Goal: Register for event/course

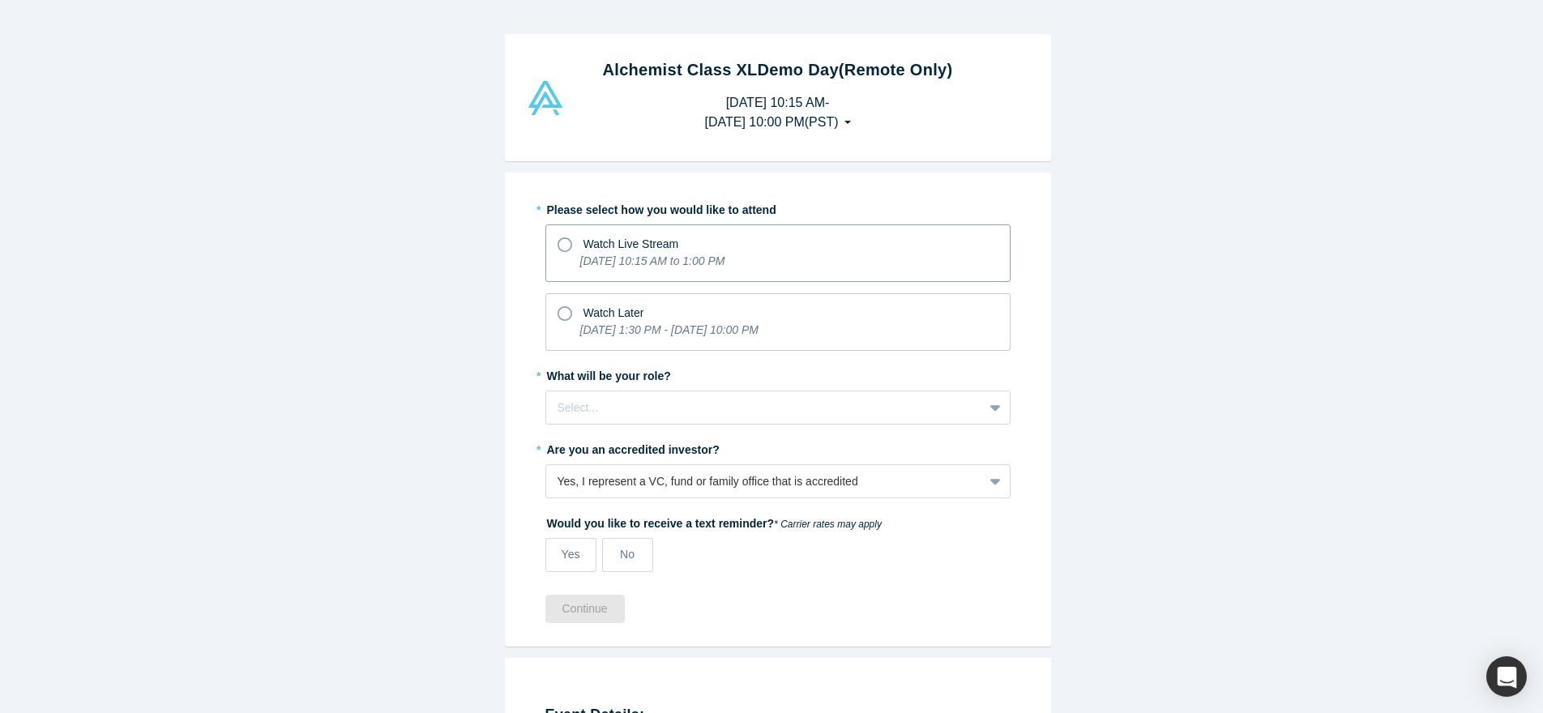
click at [724, 241] on div "Watch Live Stream" at bounding box center [777, 242] width 441 height 22
click at [0, 0] on input "Watch Live Stream [DATE] 10:15 AM to 1:00 PM" at bounding box center [0, 0] width 0 height 0
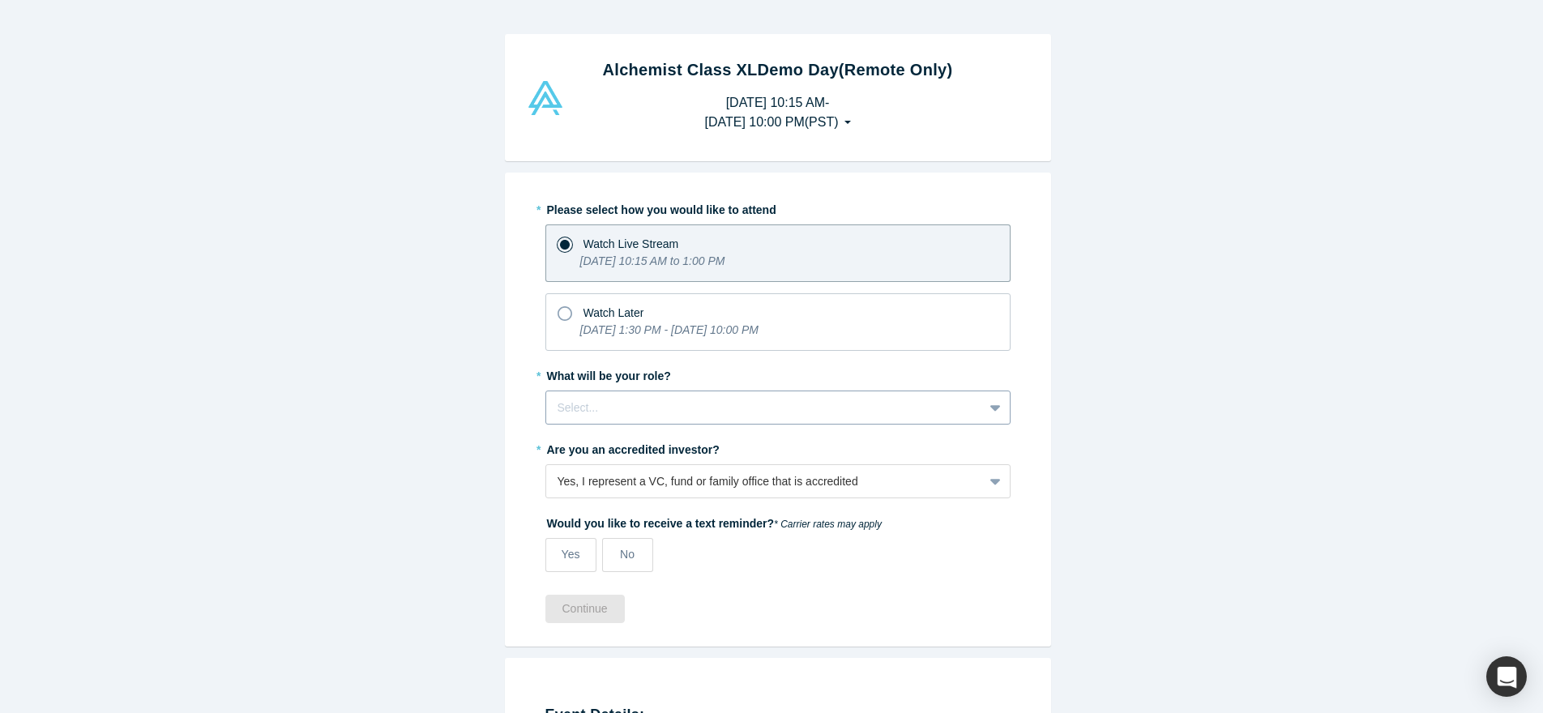
click at [676, 405] on div at bounding box center [764, 408] width 414 height 20
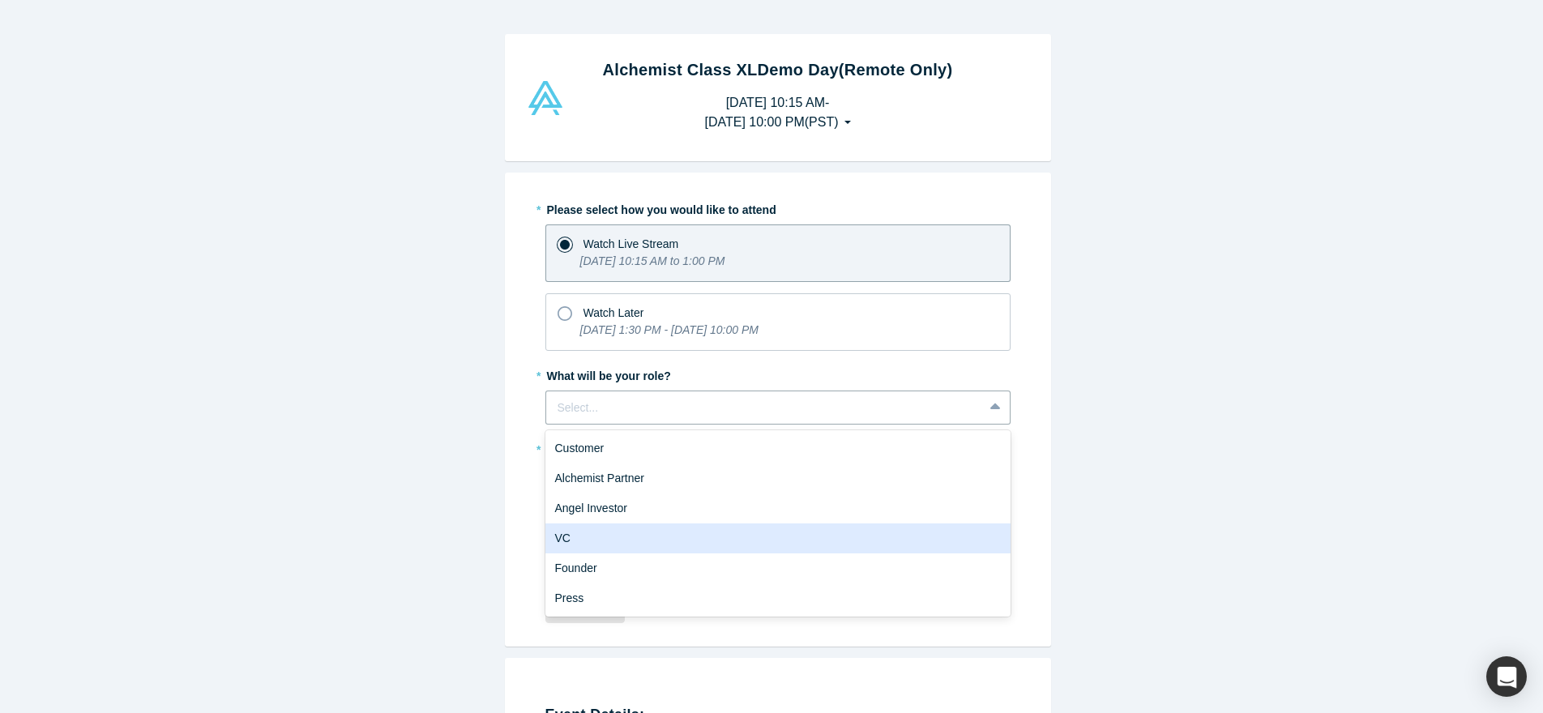
click at [623, 546] on div "VC" at bounding box center [777, 538] width 465 height 30
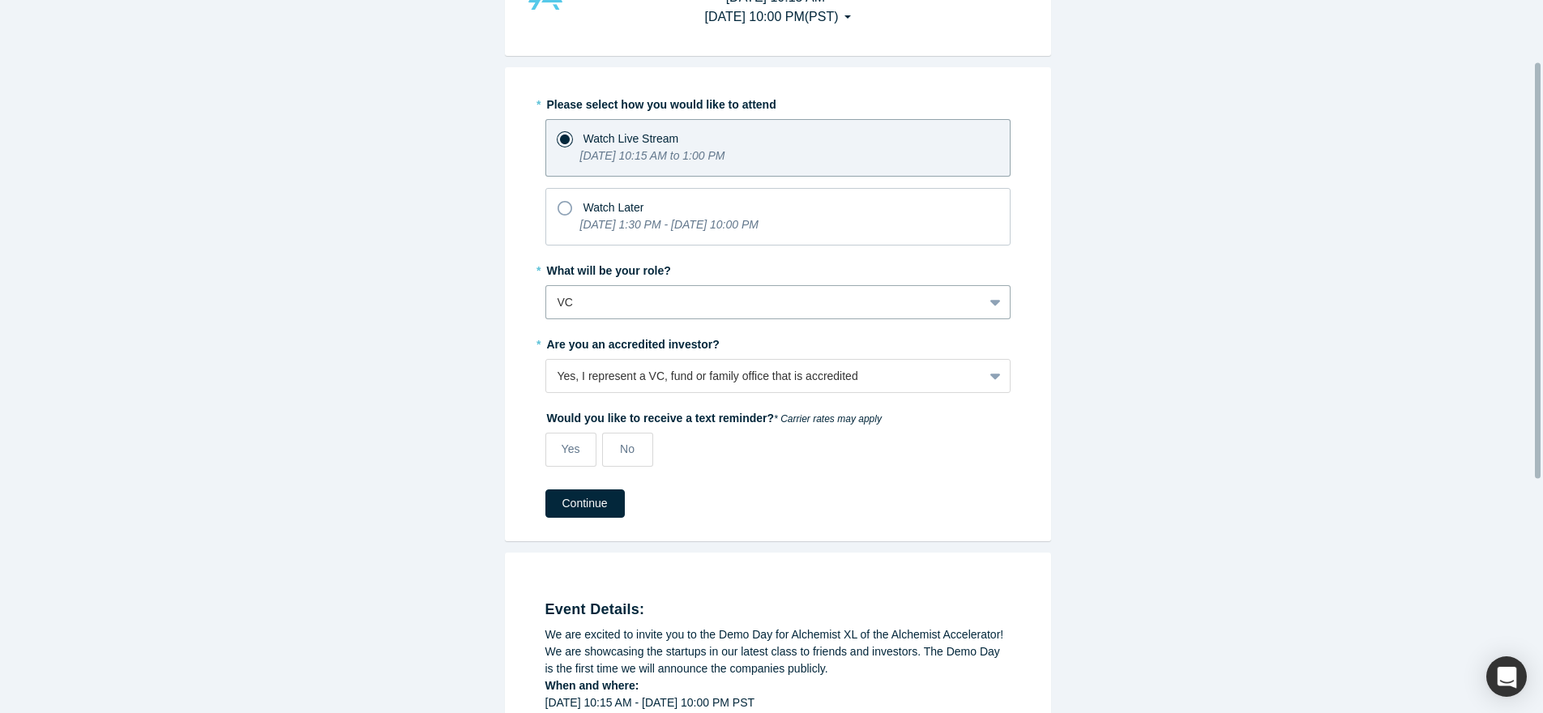
scroll to position [136, 0]
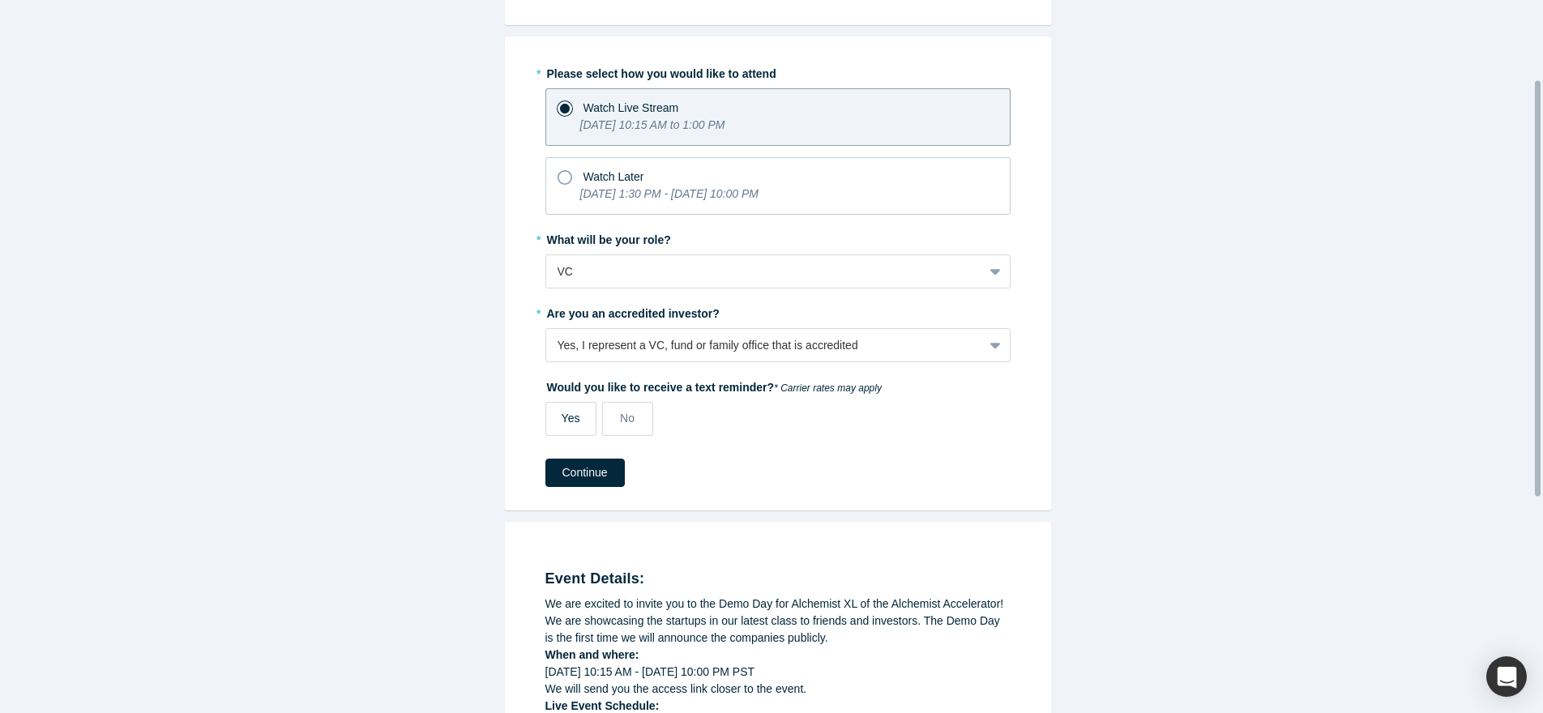
click at [562, 413] on span "Yes" at bounding box center [570, 418] width 19 height 13
click at [0, 0] on input "Yes" at bounding box center [0, 0] width 0 height 0
select select "US"
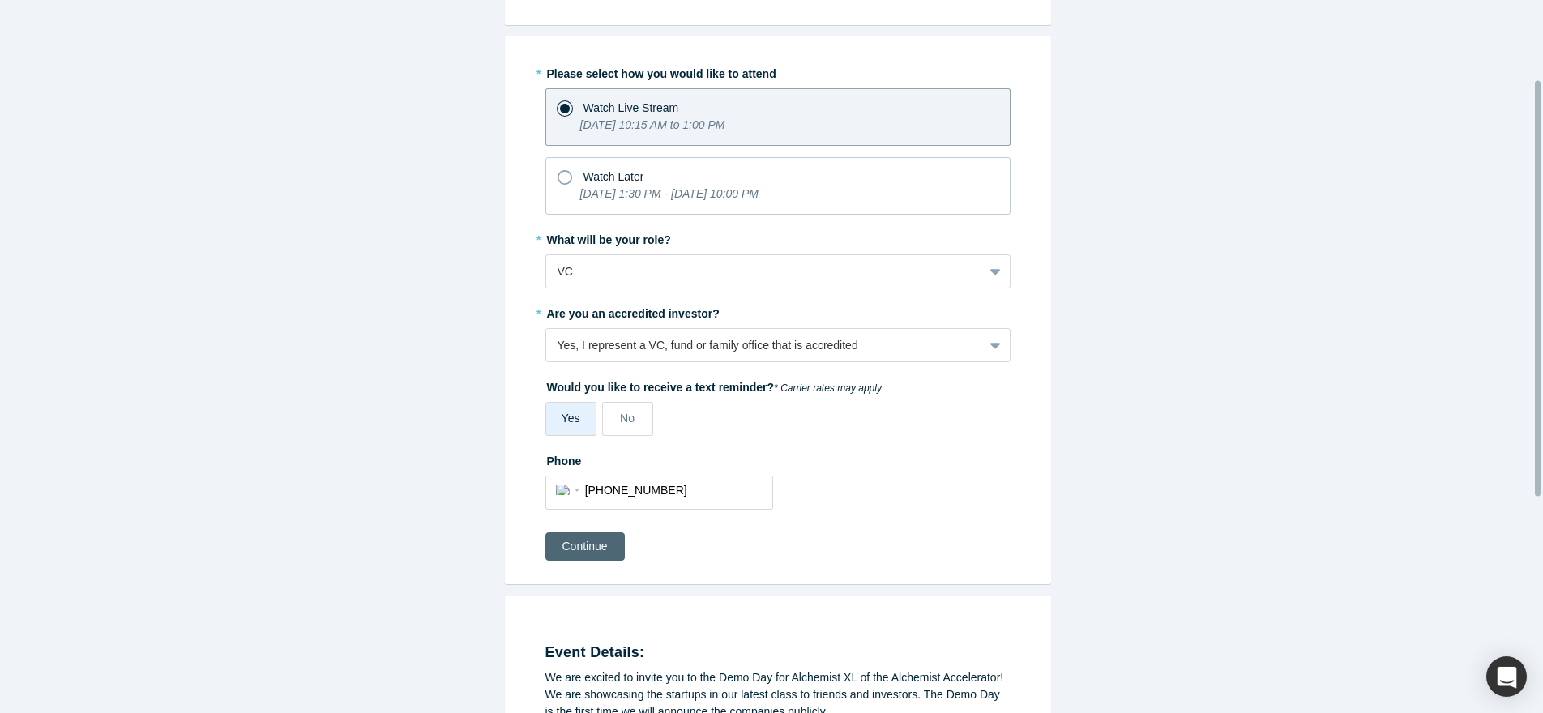
click at [594, 550] on button "Continue" at bounding box center [584, 546] width 79 height 28
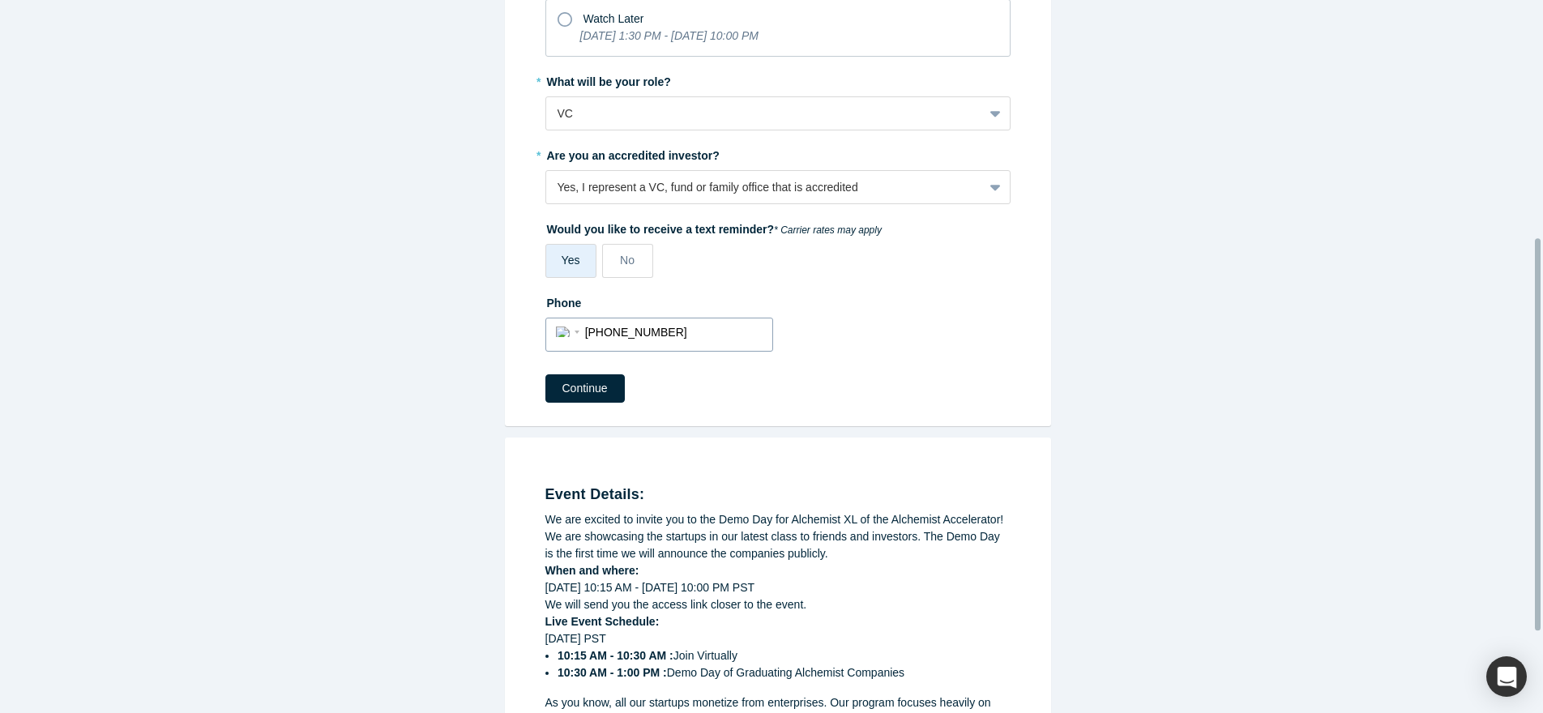
scroll to position [492, 0]
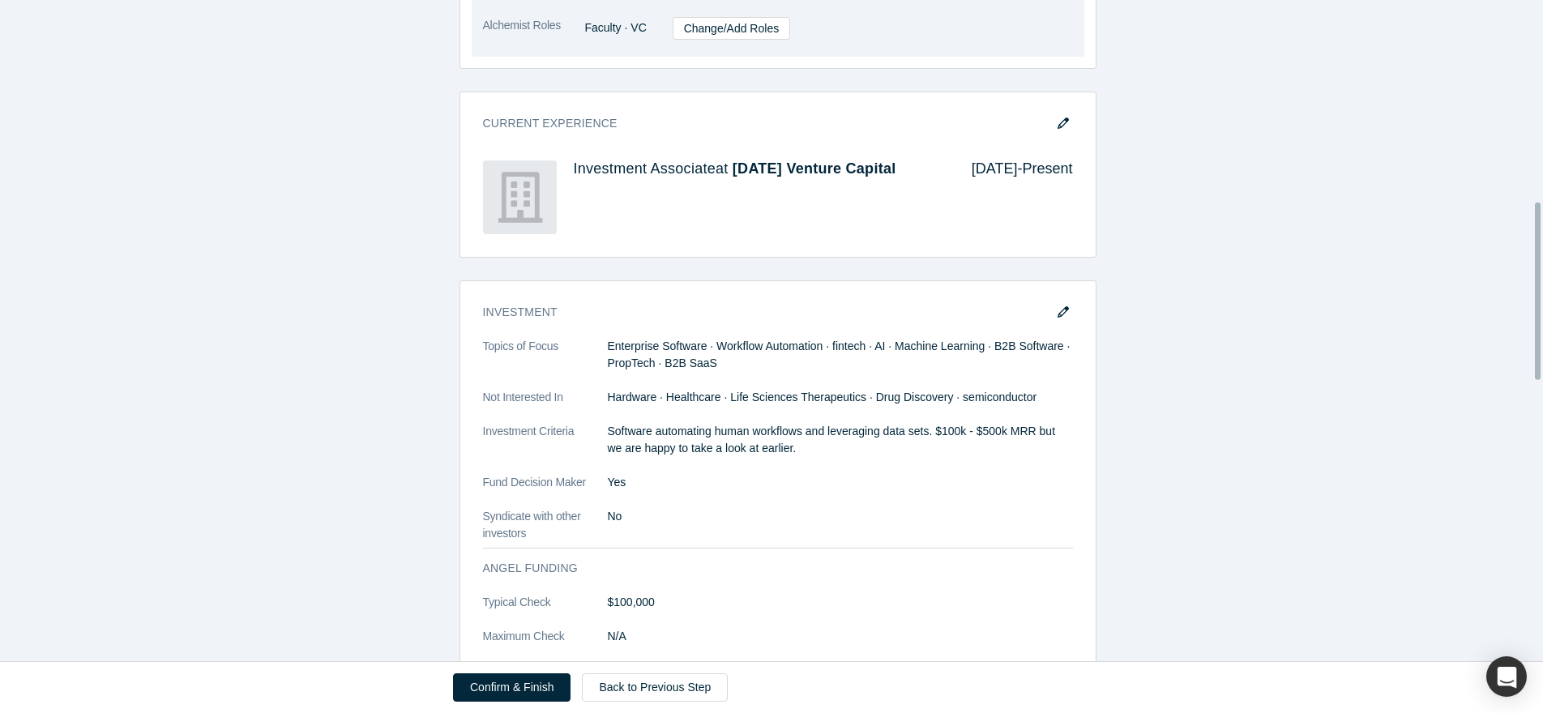
scroll to position [747, 0]
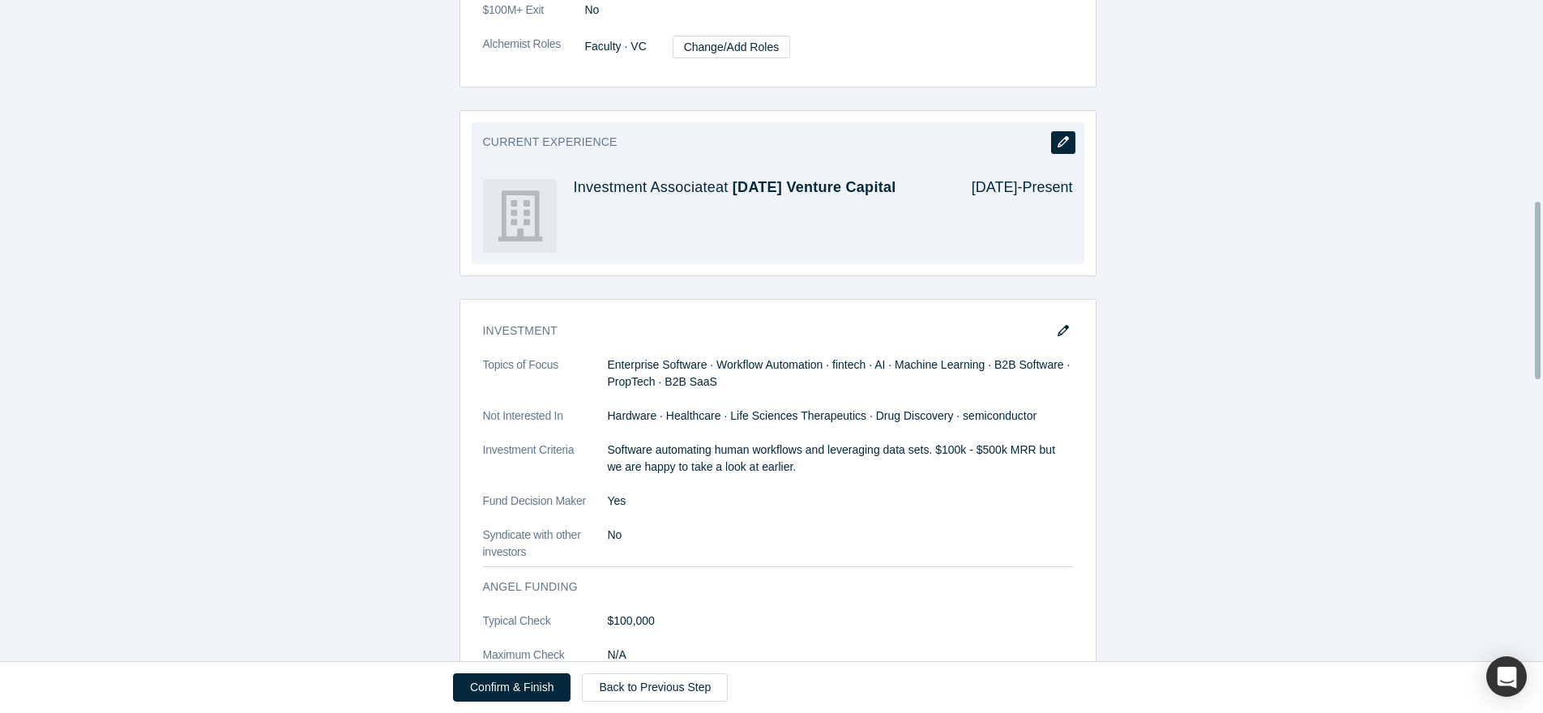
click at [1051, 152] on button "button" at bounding box center [1063, 142] width 24 height 23
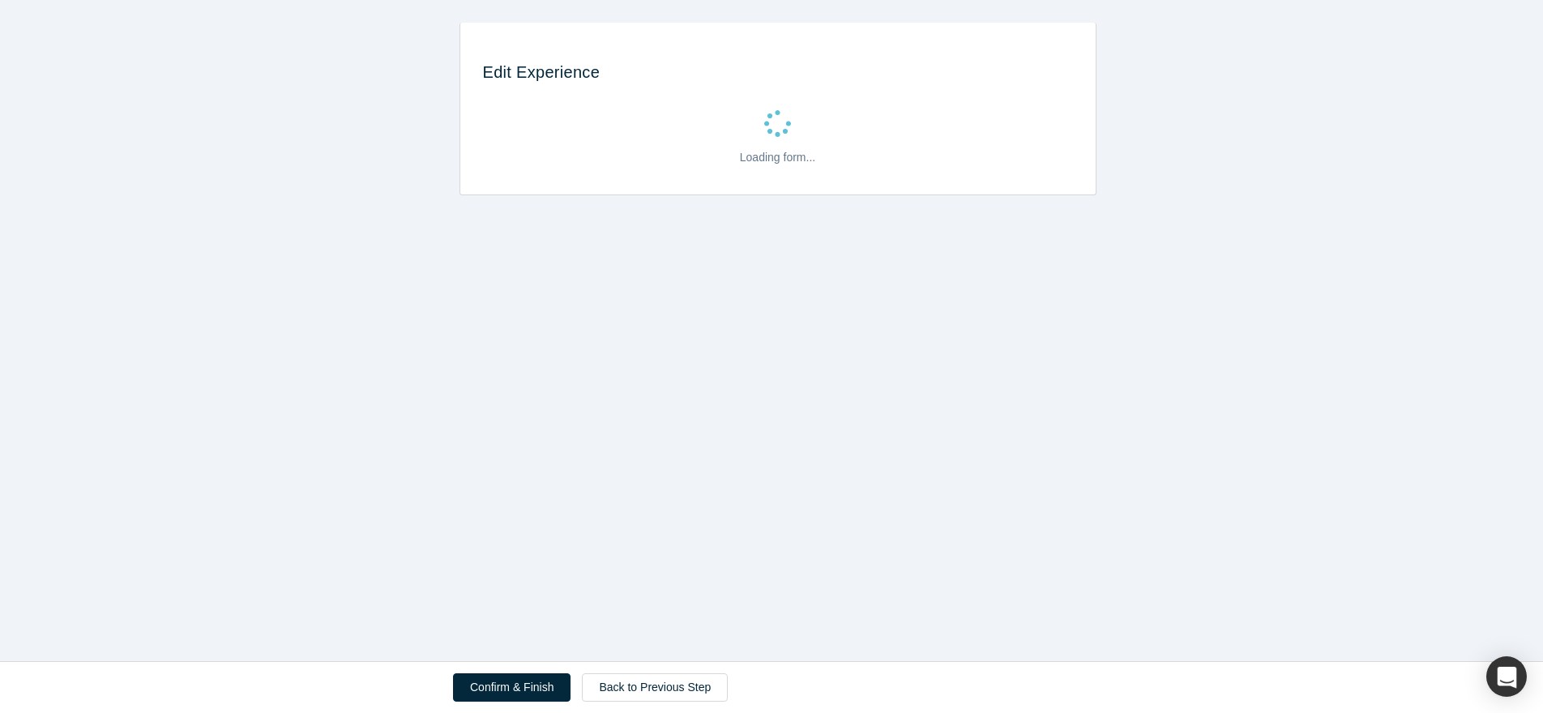
scroll to position [0, 0]
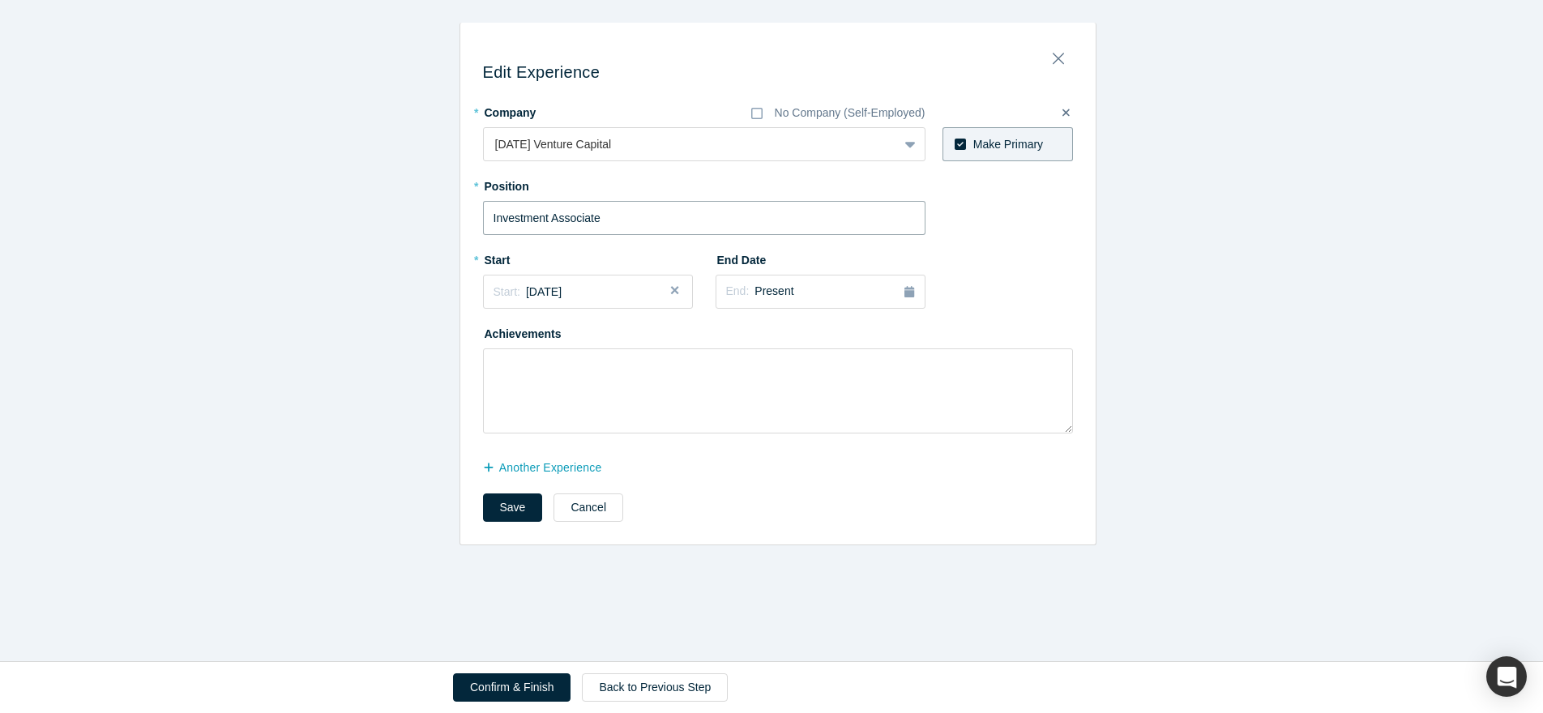
click at [573, 219] on input "Investment Associate" at bounding box center [704, 218] width 442 height 34
type input "P"
type input "Investor"
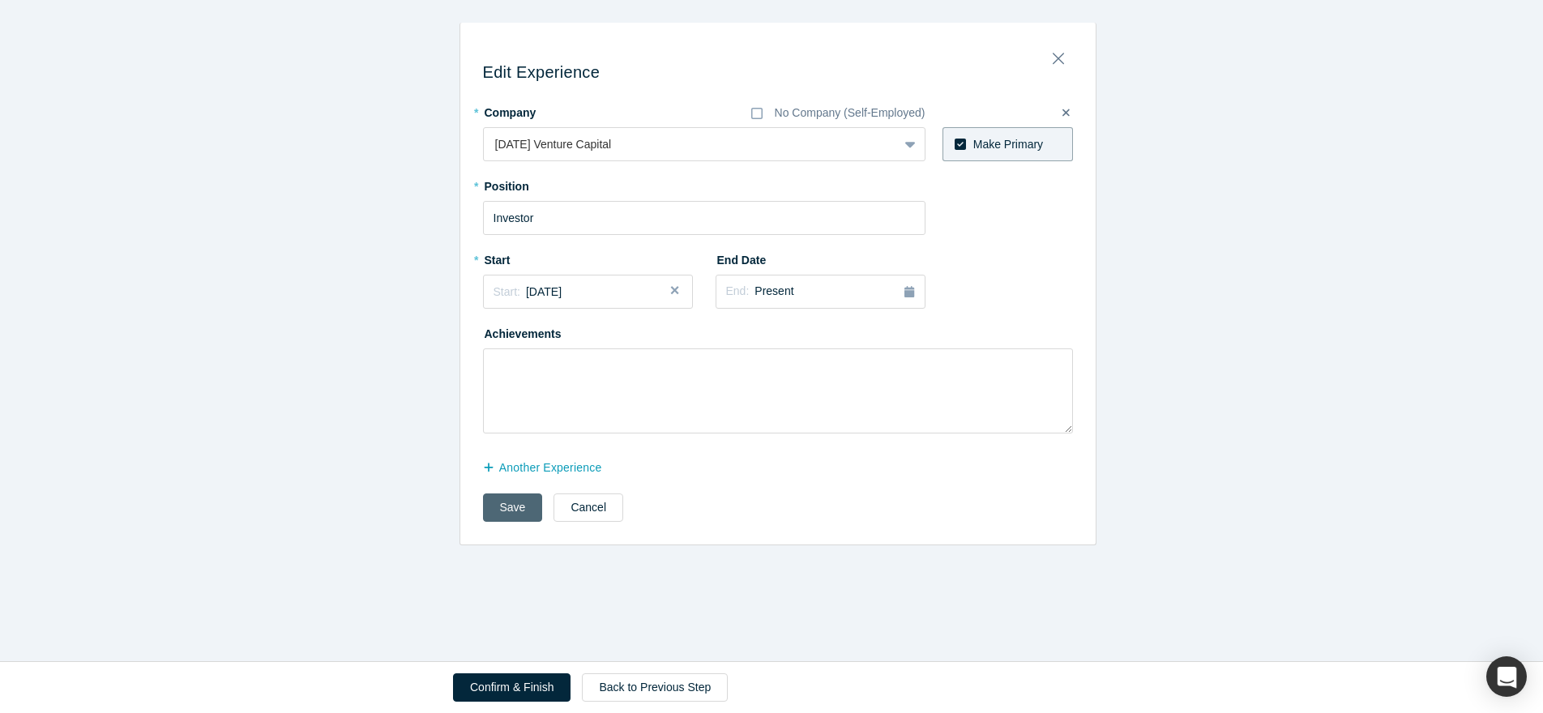
click at [496, 498] on button "Save" at bounding box center [513, 507] width 60 height 28
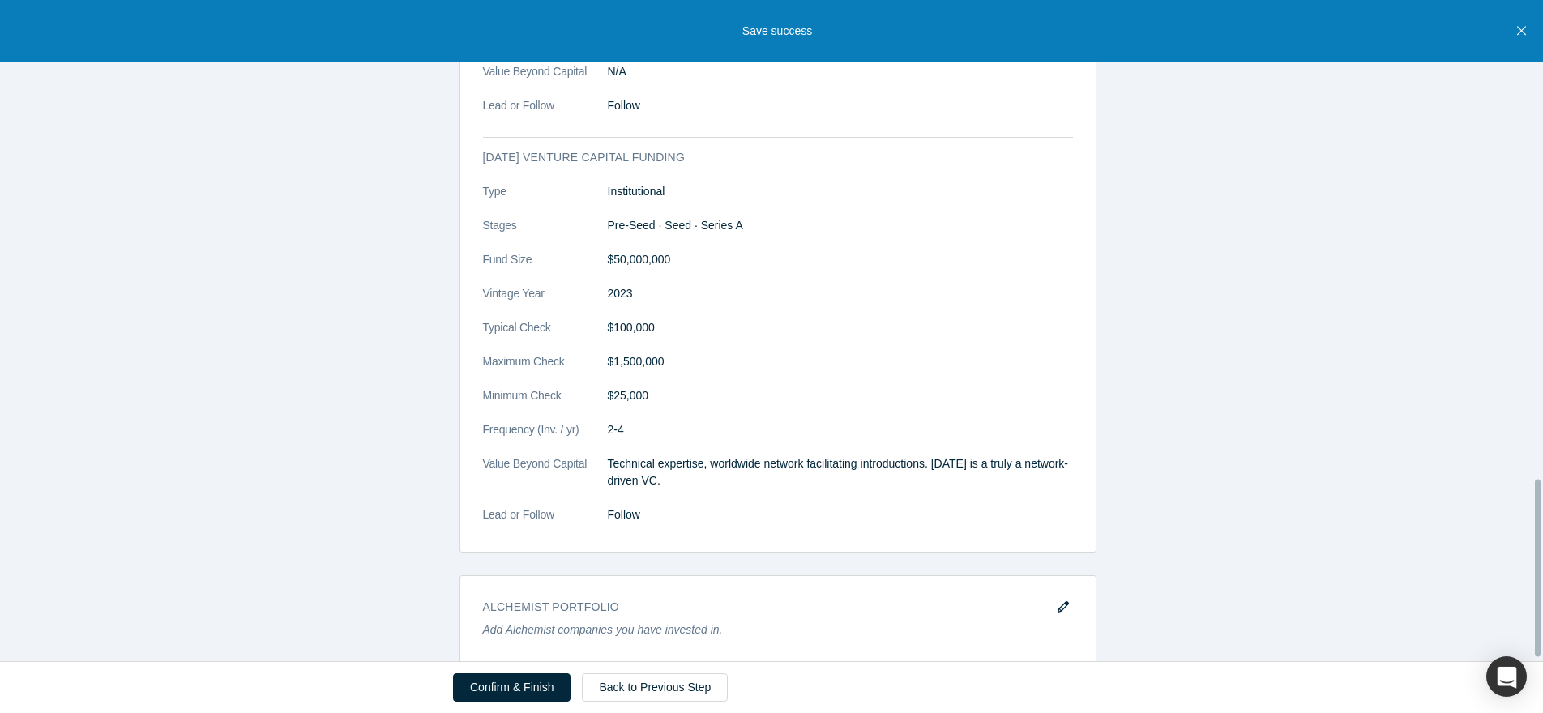
scroll to position [1793, 0]
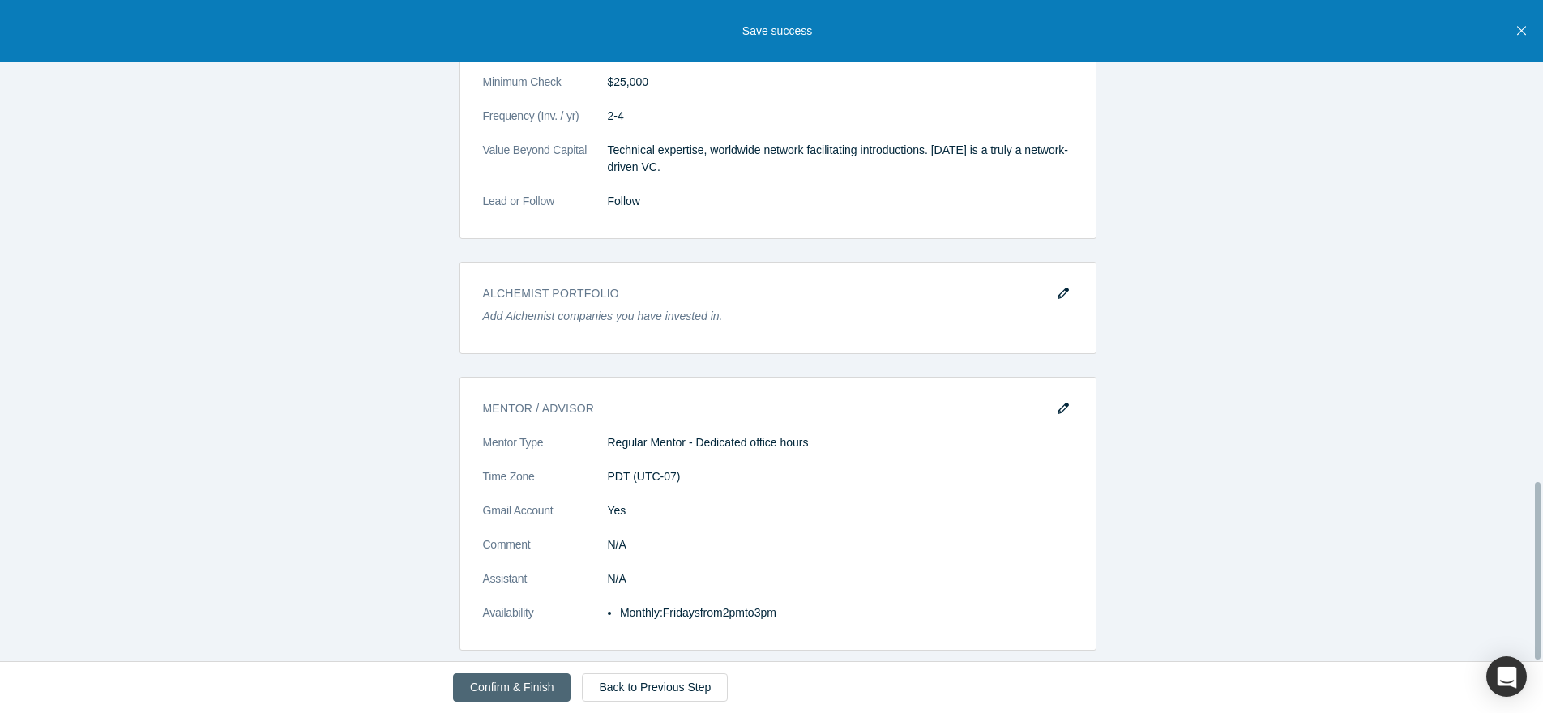
click at [541, 698] on button "Confirm & Finish" at bounding box center [511, 687] width 117 height 28
